Goal: Task Accomplishment & Management: Use online tool/utility

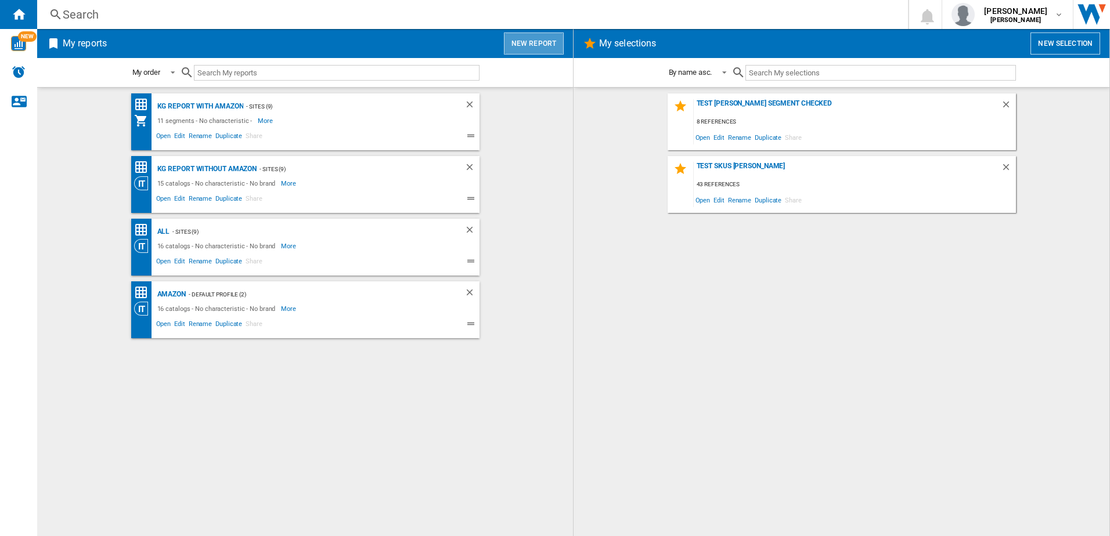
click at [553, 42] on button "New report" at bounding box center [534, 44] width 60 height 22
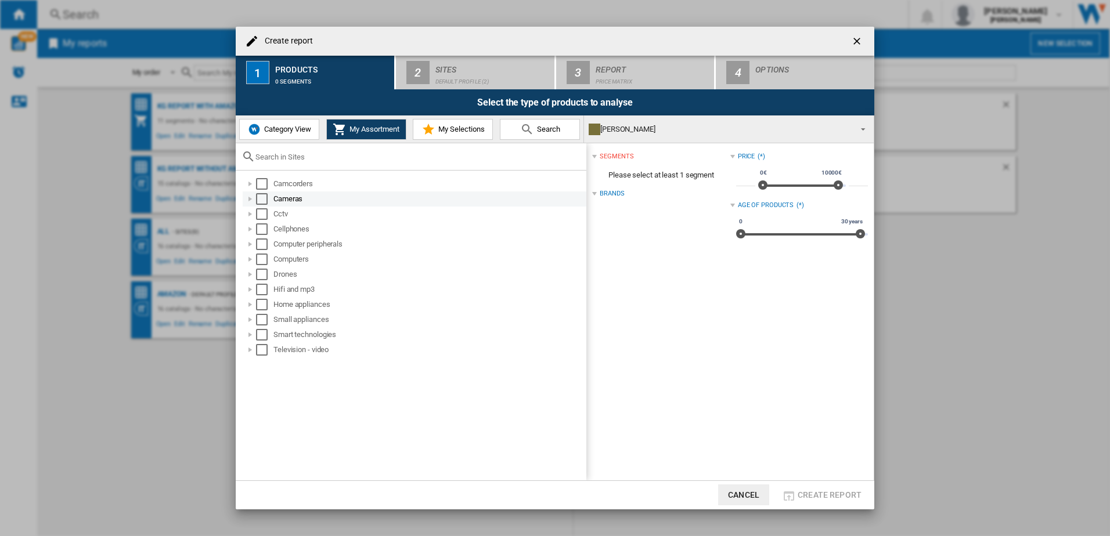
drag, startPoint x: 260, startPoint y: 183, endPoint x: 265, endPoint y: 196, distance: 14.6
click at [262, 186] on div "Select" at bounding box center [262, 184] width 12 height 12
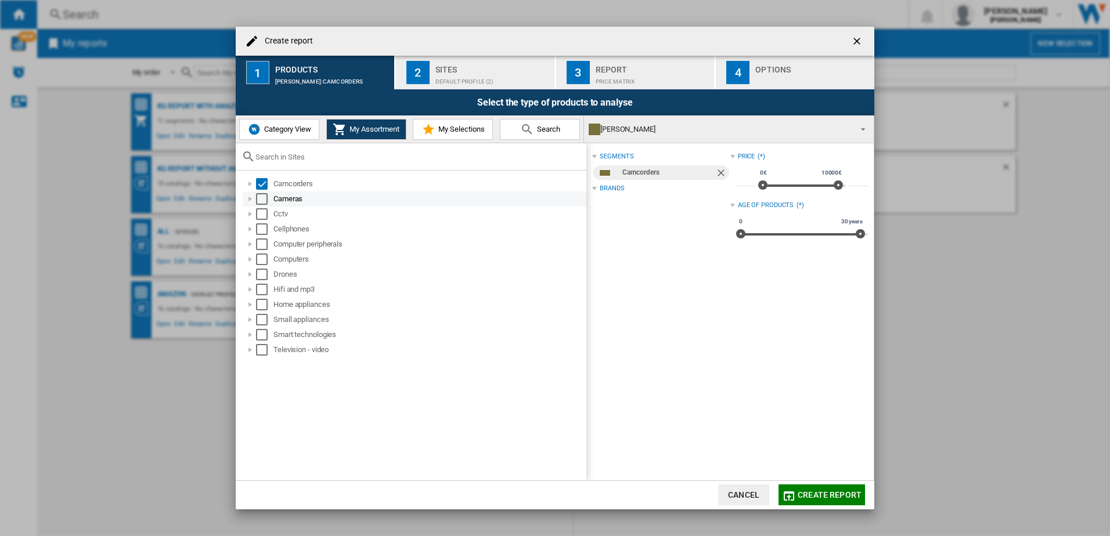
click at [264, 201] on div "Select" at bounding box center [262, 199] width 12 height 12
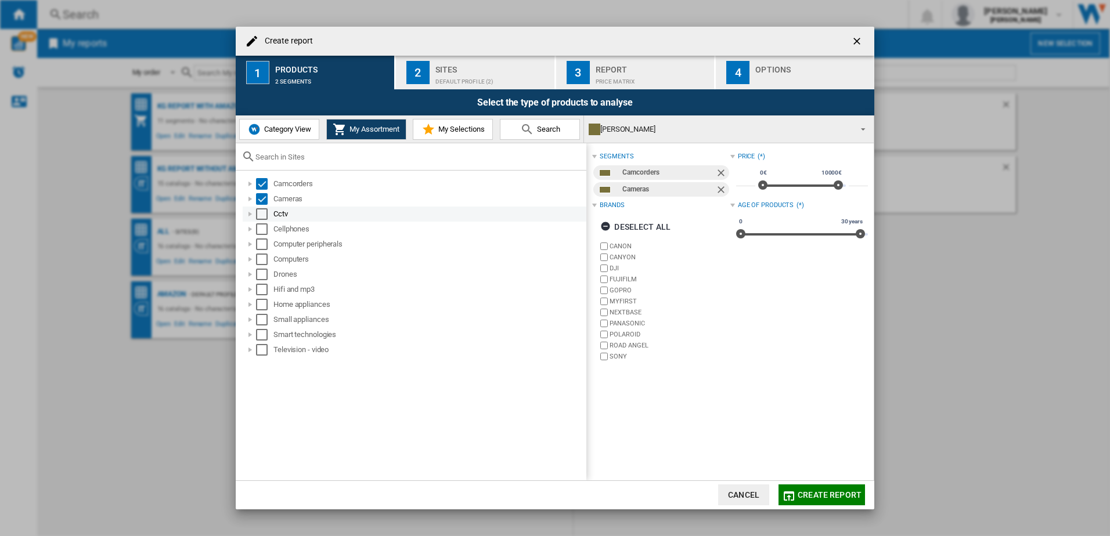
click at [261, 217] on div "Select" at bounding box center [262, 214] width 12 height 12
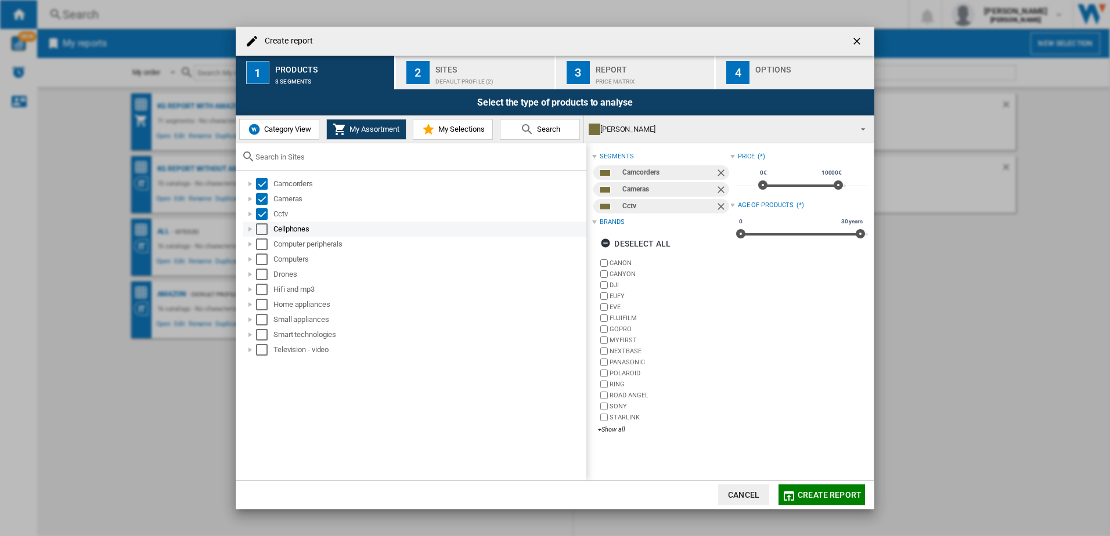
click at [261, 235] on div "Select" at bounding box center [262, 230] width 12 height 12
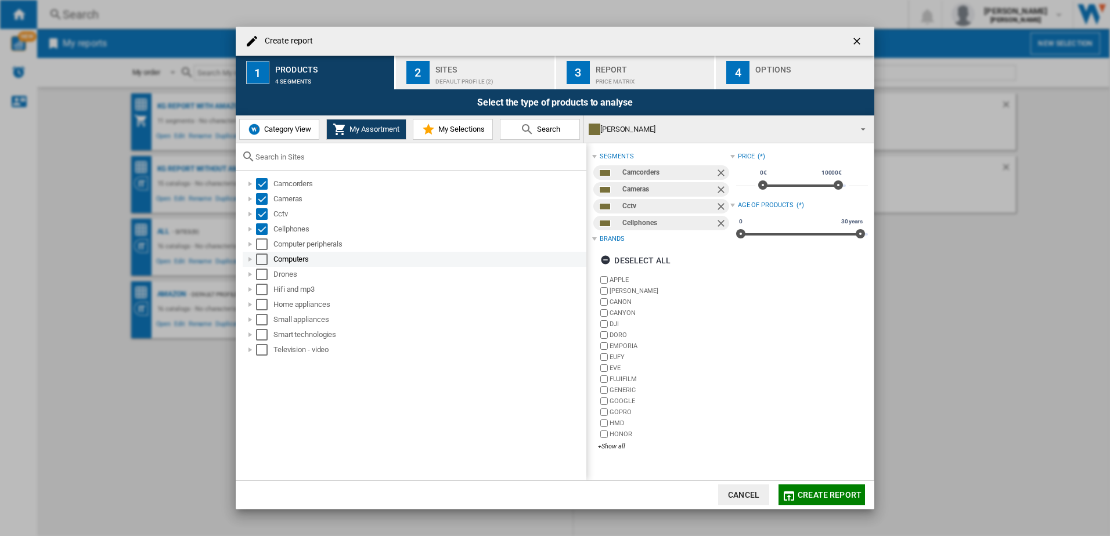
drag, startPoint x: 261, startPoint y: 249, endPoint x: 261, endPoint y: 257, distance: 8.1
click at [261, 250] on div "Select" at bounding box center [262, 245] width 12 height 12
drag, startPoint x: 261, startPoint y: 263, endPoint x: 262, endPoint y: 269, distance: 5.8
click at [261, 264] on div "Select" at bounding box center [262, 260] width 12 height 12
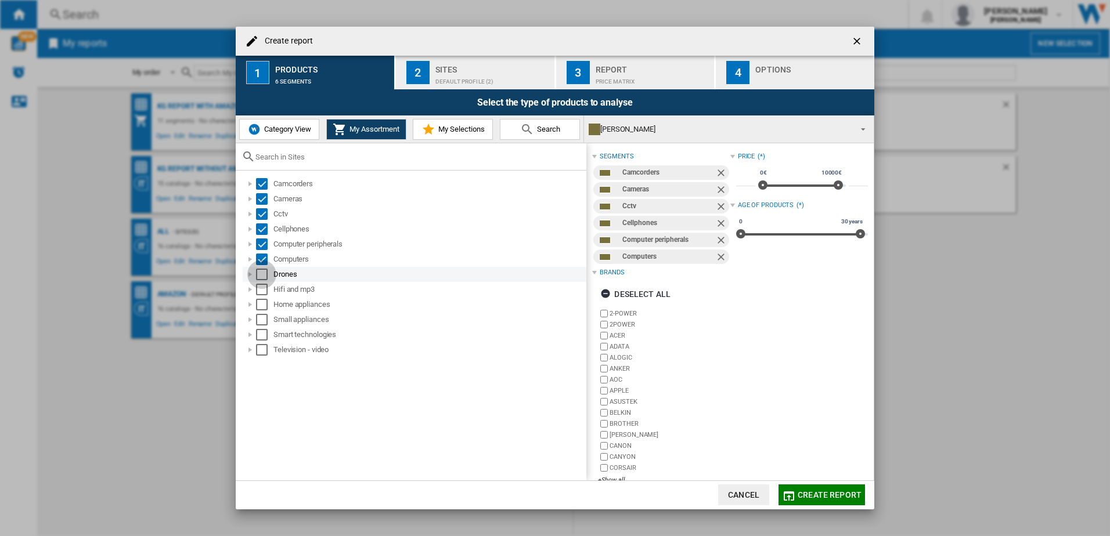
click at [262, 280] on div "Select" at bounding box center [262, 275] width 12 height 12
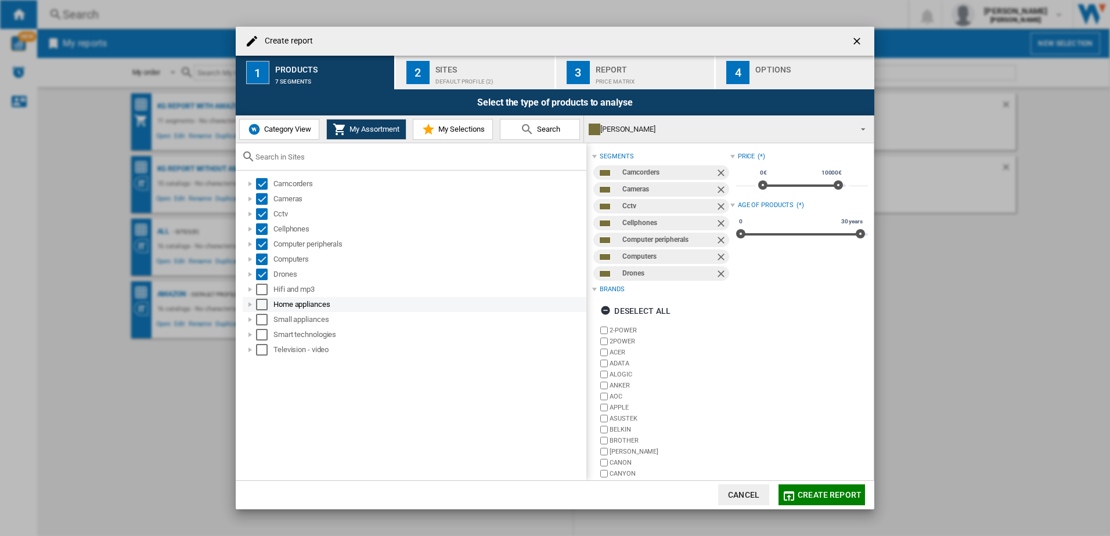
click at [262, 297] on div "Hifi and mp3" at bounding box center [415, 289] width 344 height 15
click at [261, 290] on div "Select" at bounding box center [262, 290] width 12 height 12
click at [260, 306] on div "Select" at bounding box center [262, 305] width 12 height 12
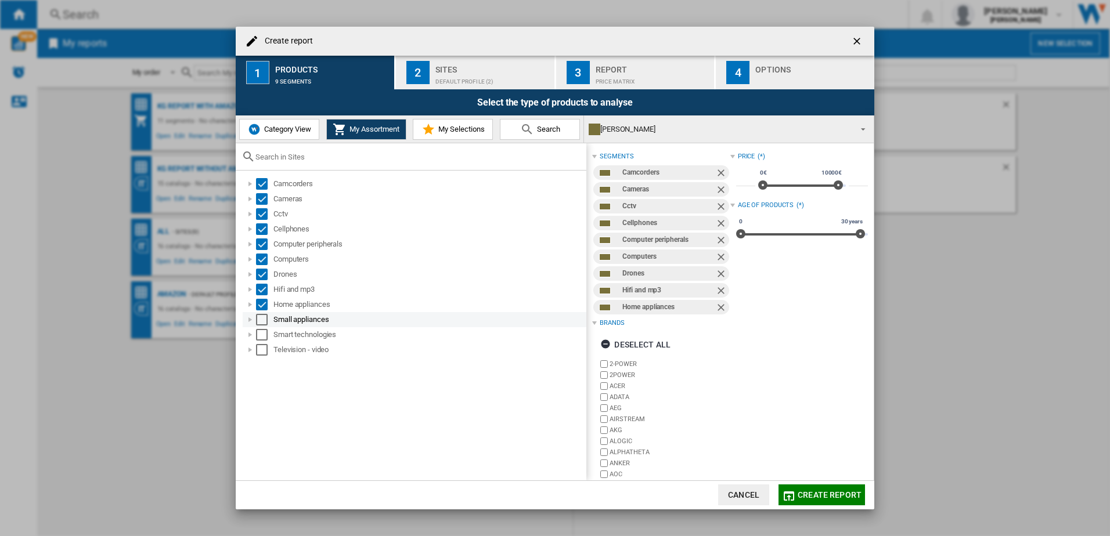
click at [261, 322] on div "Select" at bounding box center [262, 320] width 12 height 12
click at [261, 333] on div "Select" at bounding box center [262, 335] width 12 height 12
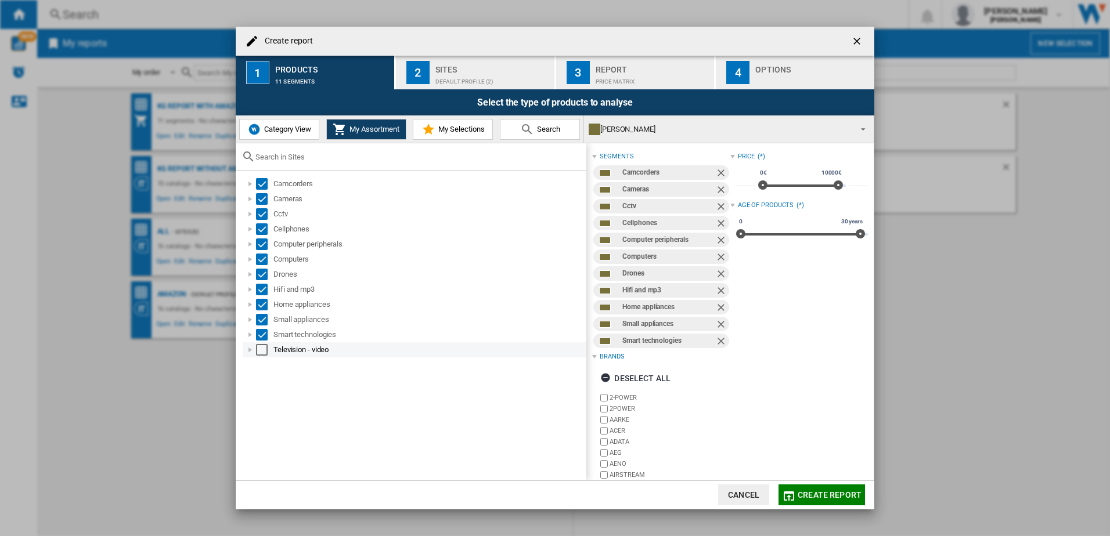
click at [261, 348] on div "Select" at bounding box center [262, 350] width 12 height 12
click at [462, 84] on div "Default profile (2)" at bounding box center [492, 79] width 114 height 12
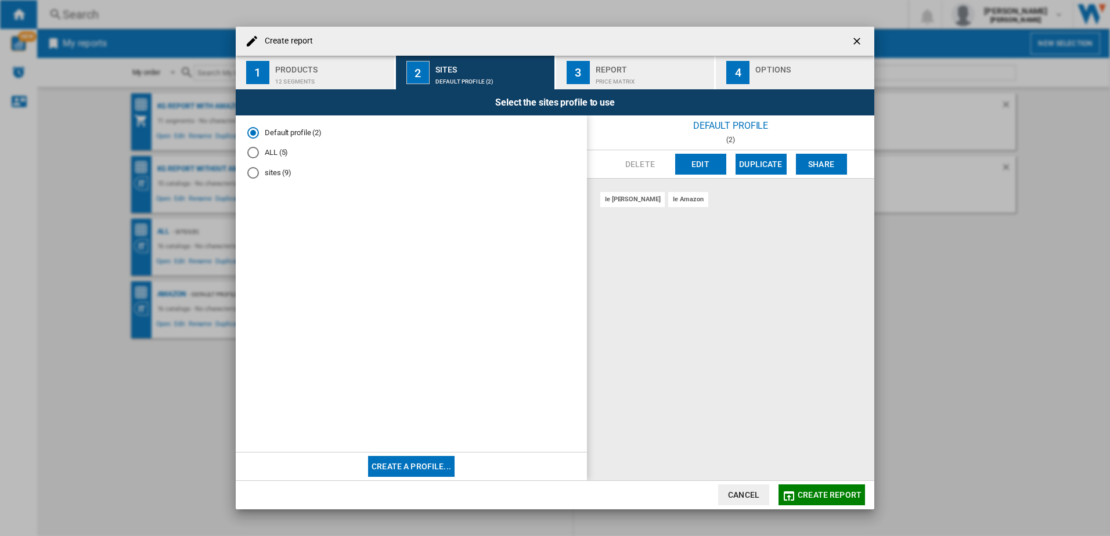
click at [272, 176] on md-radio-button "sites (9)" at bounding box center [411, 173] width 328 height 11
click at [830, 495] on span "Create report" at bounding box center [830, 495] width 64 height 9
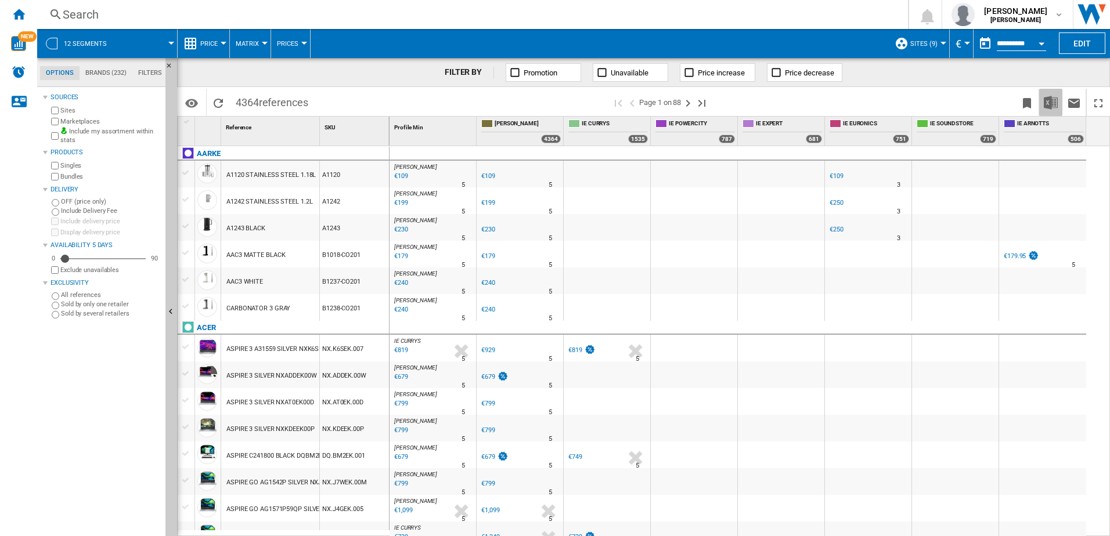
click at [1055, 104] on img "Download in Excel" at bounding box center [1051, 103] width 14 height 14
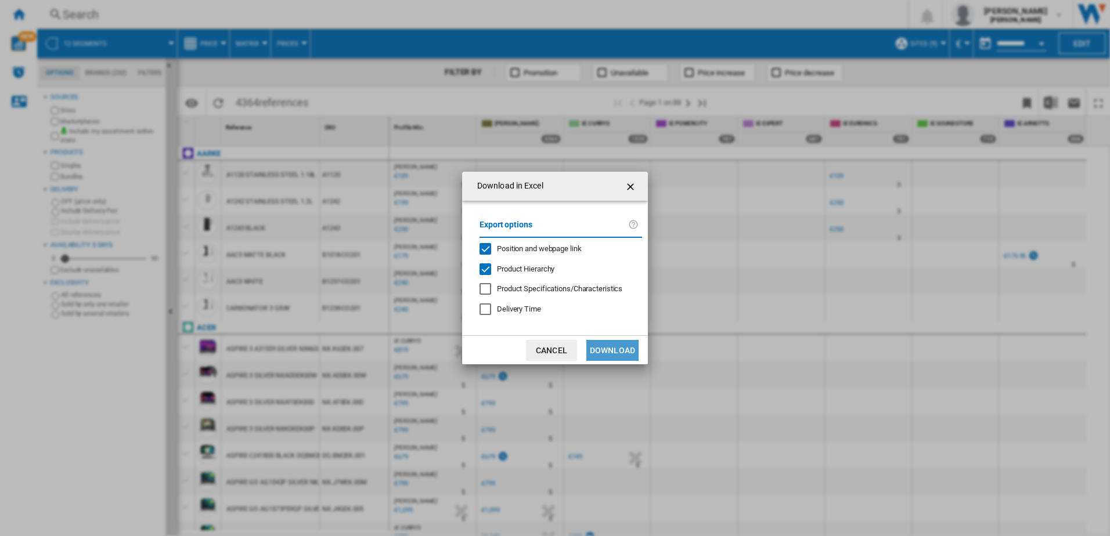
click at [607, 356] on button "Download" at bounding box center [612, 350] width 52 height 21
